Goal: Communication & Community: Participate in discussion

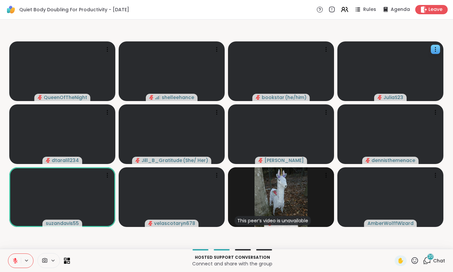
click at [239, 239] on video-player-container "QueenOfTheNight shelleehance bookstar ( he/him ) JuliaS23 dtarali1234 Jill_B_Gr…" at bounding box center [226, 134] width 445 height 224
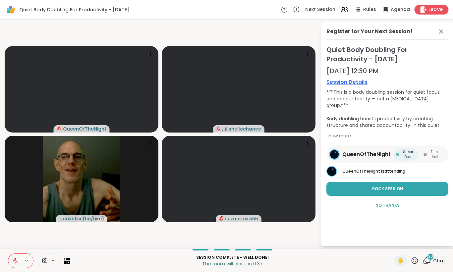
click at [436, 11] on span "Leave" at bounding box center [436, 9] width 15 height 7
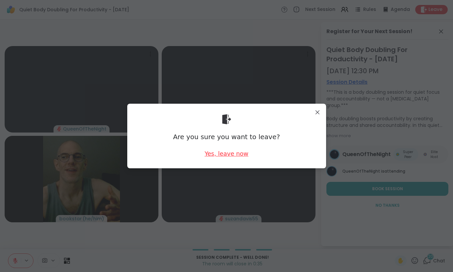
click at [229, 153] on div "Yes, leave now" at bounding box center [227, 154] width 44 height 8
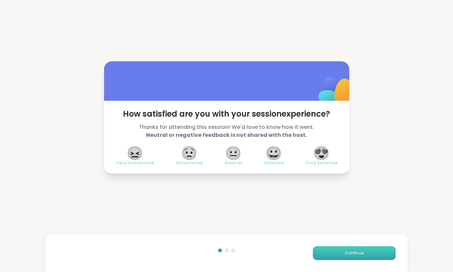
click at [355, 253] on span "Continue" at bounding box center [354, 253] width 19 height 6
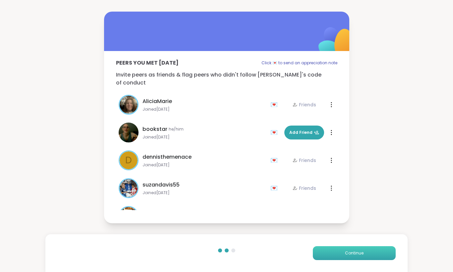
click at [355, 253] on span "Continue" at bounding box center [354, 253] width 19 height 6
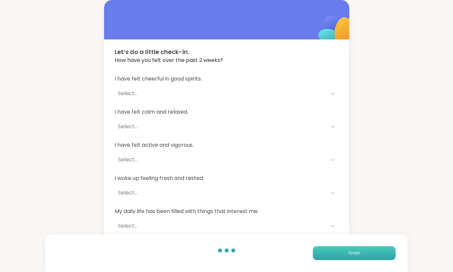
click at [355, 253] on span "Finish" at bounding box center [355, 253] width 12 height 6
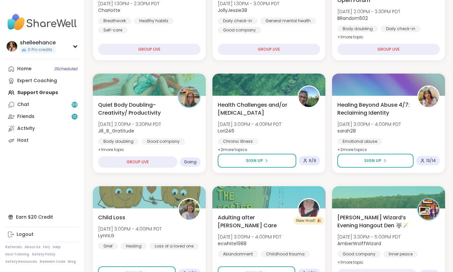
scroll to position [161, 0]
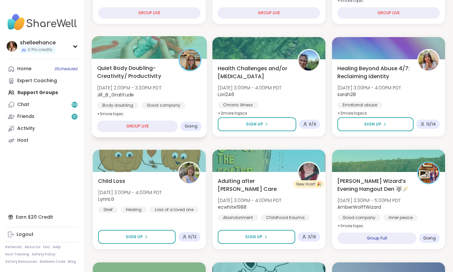
click at [190, 108] on div "Body doubling Good company Healthy habits" at bounding box center [149, 110] width 104 height 16
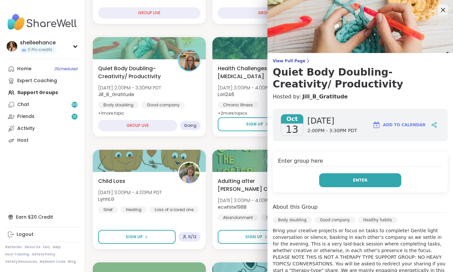
click at [342, 182] on button "Enter" at bounding box center [360, 180] width 82 height 14
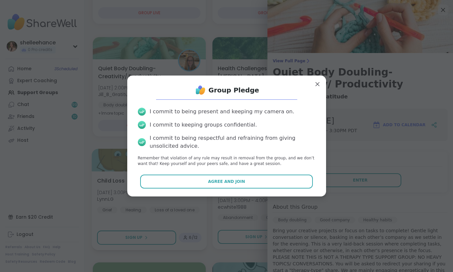
click at [192, 184] on button "Agree and Join" at bounding box center [226, 182] width 173 height 14
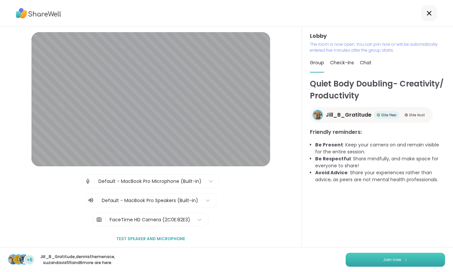
click at [378, 257] on button "Join now" at bounding box center [395, 260] width 99 height 14
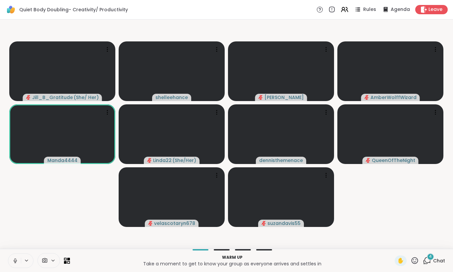
click at [10, 261] on button at bounding box center [14, 261] width 13 height 14
